Goal: Task Accomplishment & Management: Use online tool/utility

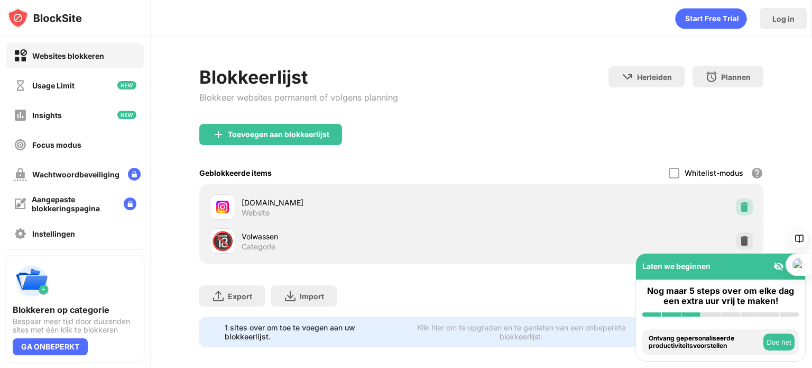
click at [736, 198] on div at bounding box center [744, 206] width 17 height 17
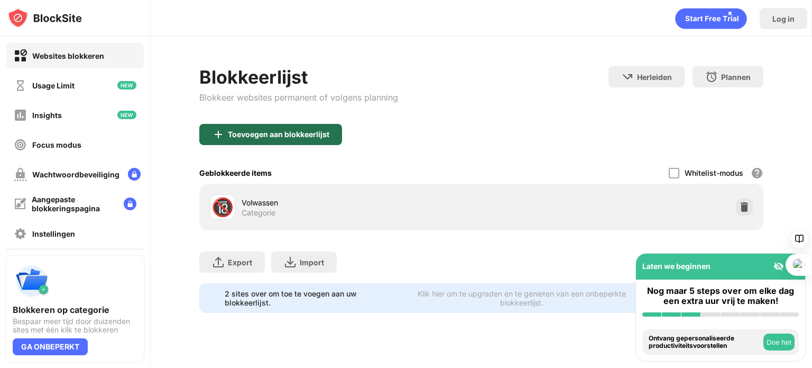
click at [303, 132] on div "Toevoegen aan blokkeerlijst" at bounding box center [279, 134] width 102 height 8
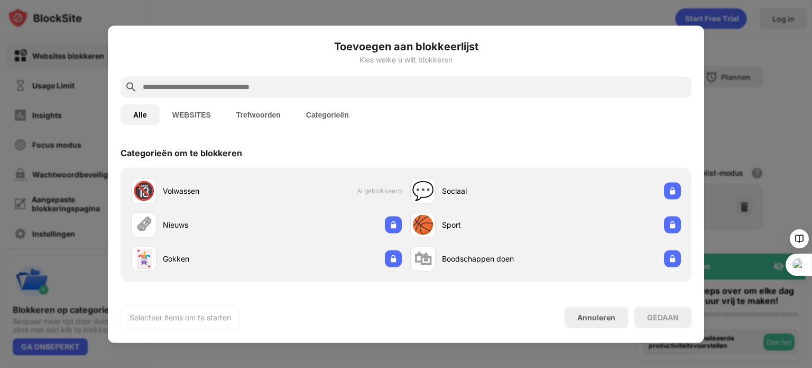
click at [195, 80] on input "text" at bounding box center [415, 86] width 546 height 13
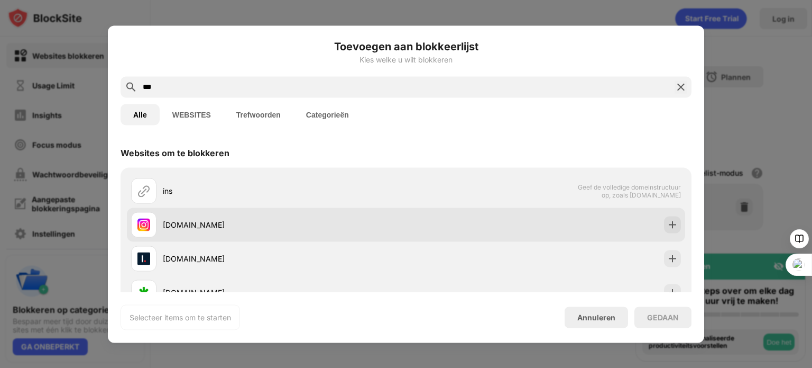
type input "***"
click at [221, 209] on div "[DOMAIN_NAME]" at bounding box center [406, 224] width 558 height 34
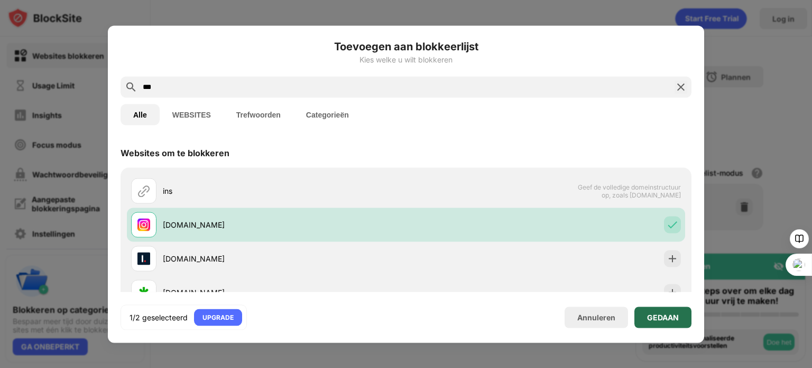
click at [646, 317] on div "GEDAAN" at bounding box center [663, 316] width 57 height 21
